Goal: Use online tool/utility: Utilize a website feature to perform a specific function

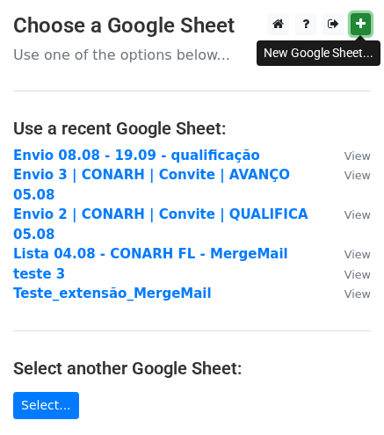
click at [367, 25] on link at bounding box center [360, 24] width 20 height 22
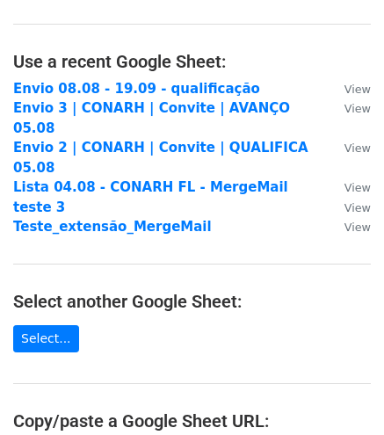
scroll to position [176, 0]
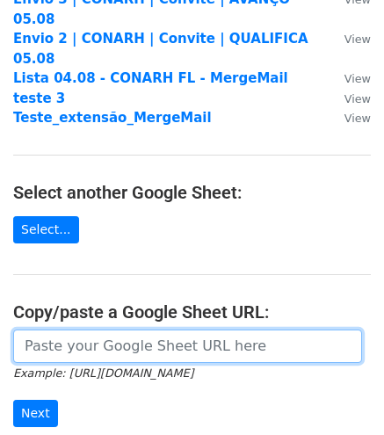
click at [84, 329] on input "url" at bounding box center [187, 345] width 349 height 33
paste input "[URL][DOMAIN_NAME]"
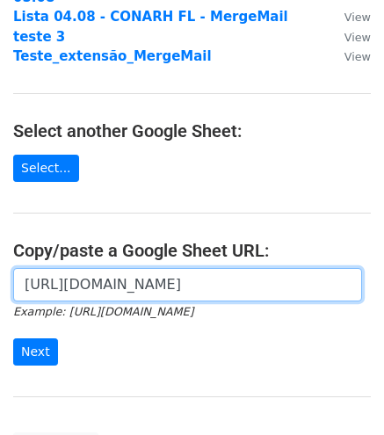
scroll to position [264, 0]
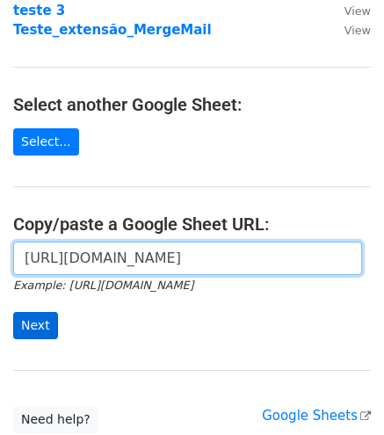
type input "[URL][DOMAIN_NAME]"
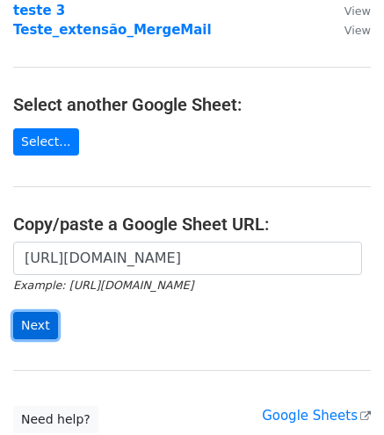
click at [32, 312] on input "Next" at bounding box center [35, 325] width 45 height 27
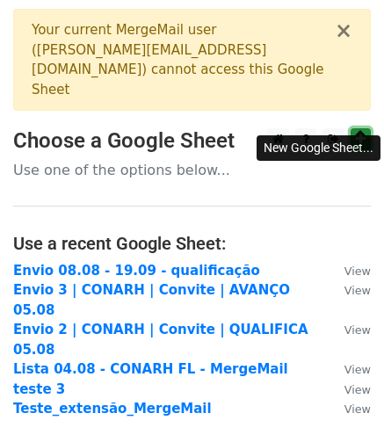
click at [357, 133] on icon at bounding box center [361, 139] width 10 height 12
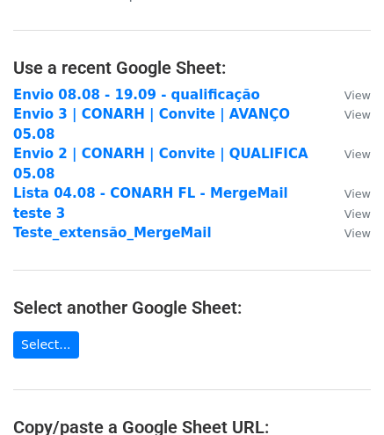
scroll to position [351, 0]
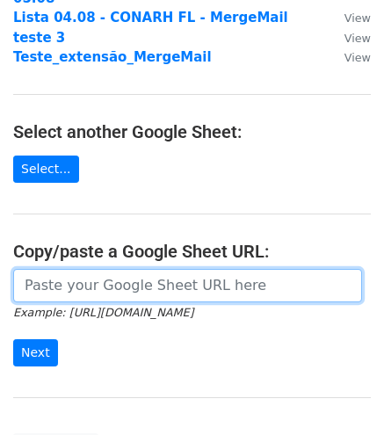
click at [102, 269] on input "url" at bounding box center [187, 285] width 349 height 33
paste input "[URL][DOMAIN_NAME]"
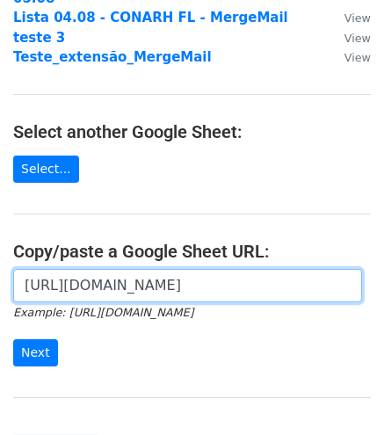
scroll to position [0, 389]
type input "[URL][DOMAIN_NAME]"
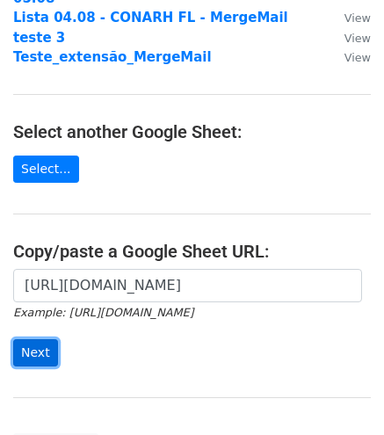
click at [30, 339] on input "Next" at bounding box center [35, 352] width 45 height 27
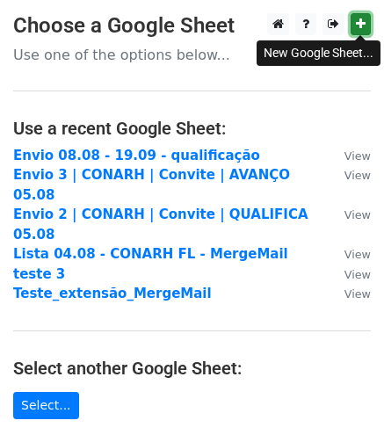
click at [363, 25] on icon at bounding box center [361, 24] width 10 height 12
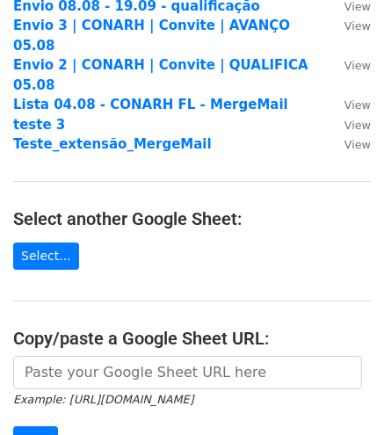
scroll to position [176, 0]
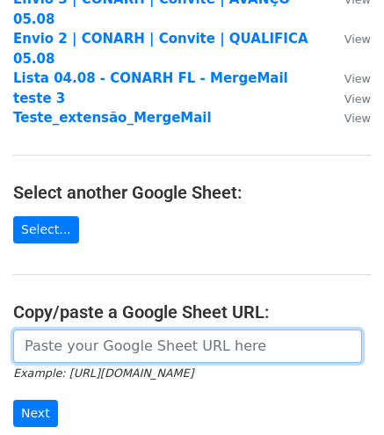
click at [67, 329] on input "url" at bounding box center [187, 345] width 349 height 33
paste input "https://docs.google.com/spreadsheets/d/16jYi2XLgy1q7yRyUYegC__s0iFF_6zqpzFe5Ff7…"
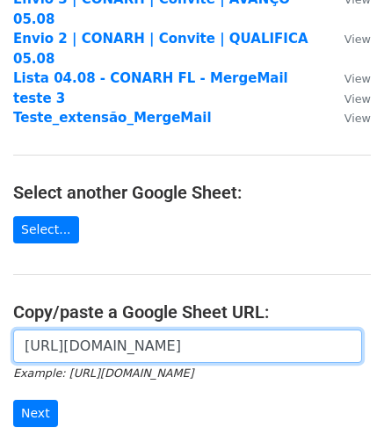
scroll to position [0, 358]
type input "https://docs.google.com/spreadsheets/d/16jYi2XLgy1q7yRyUYegC__s0iFF_6zqpzFe5Ff7…"
click at [13, 400] on input "Next" at bounding box center [35, 413] width 45 height 27
